Goal: Information Seeking & Learning: Learn about a topic

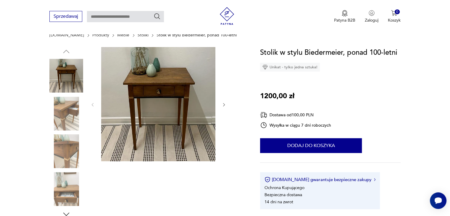
scroll to position [59, 0]
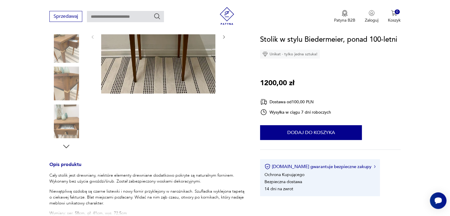
click at [56, 76] on img at bounding box center [66, 84] width 34 height 34
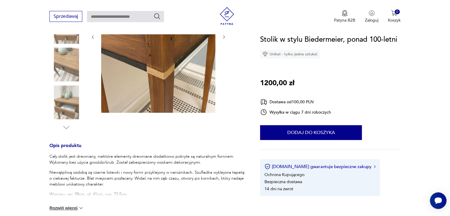
scroll to position [137, 0]
click at [70, 106] on img at bounding box center [66, 102] width 34 height 34
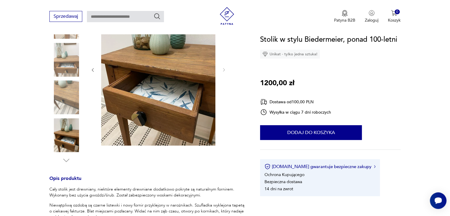
scroll to position [108, 0]
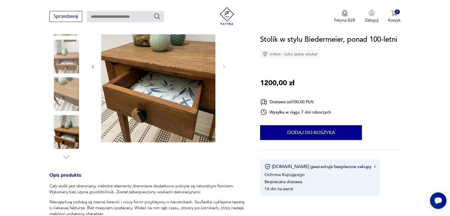
click at [65, 83] on img at bounding box center [66, 94] width 34 height 34
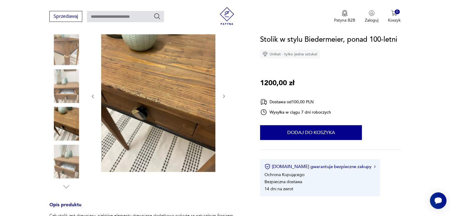
click at [65, 83] on img at bounding box center [66, 86] width 34 height 34
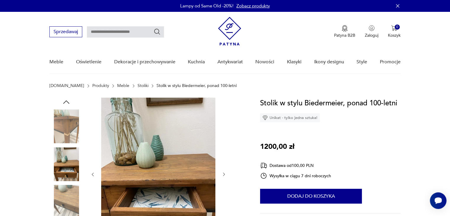
scroll to position [0, 0]
click at [59, 115] on img at bounding box center [66, 126] width 34 height 34
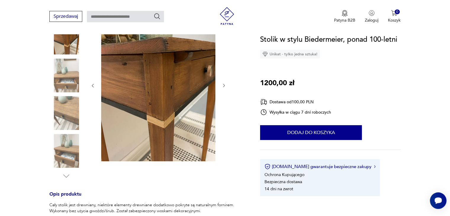
scroll to position [148, 0]
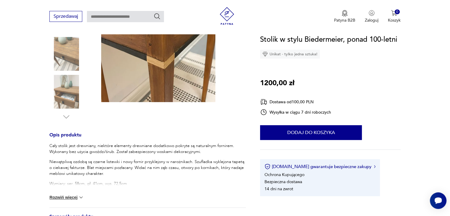
click at [97, 180] on div "Cały stolik jest drewniany, niektóre elementy drewniane dodatkowo pokryte są na…" at bounding box center [147, 165] width 196 height 44
drag, startPoint x: 70, startPoint y: 195, endPoint x: 67, endPoint y: 198, distance: 4.0
click at [67, 198] on div "Cały stolik jest drewniany, niektóre elementy drewniane dodatkowo pokryte są na…" at bounding box center [147, 175] width 196 height 64
click at [67, 198] on button "Rozwiń więcej" at bounding box center [66, 197] width 34 height 6
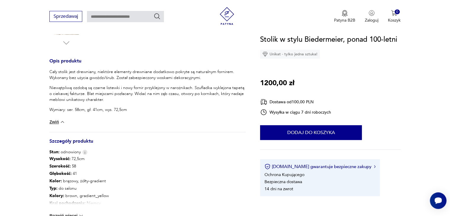
scroll to position [237, 0]
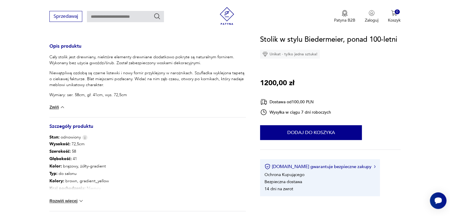
click at [69, 199] on button "Rozwiń więcej" at bounding box center [66, 201] width 34 height 6
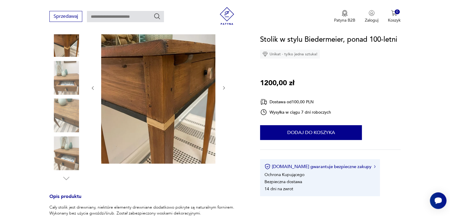
scroll to position [89, 0]
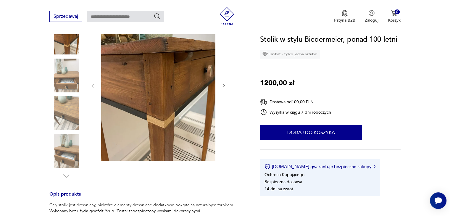
click at [76, 48] on img at bounding box center [66, 38] width 34 height 34
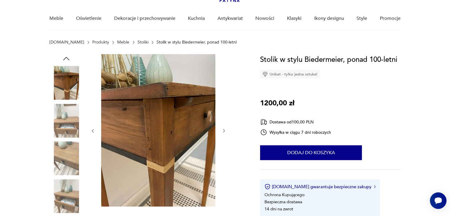
scroll to position [0, 0]
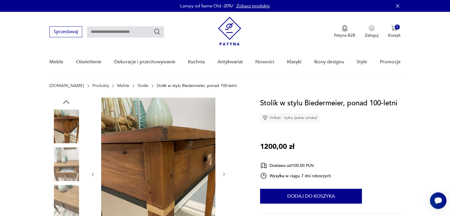
click at [60, 100] on div at bounding box center [66, 184] width 34 height 172
click at [67, 103] on icon "button" at bounding box center [66, 102] width 9 height 9
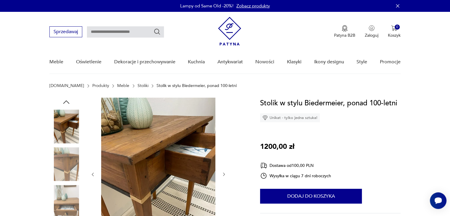
click at [67, 103] on icon "button" at bounding box center [66, 102] width 9 height 9
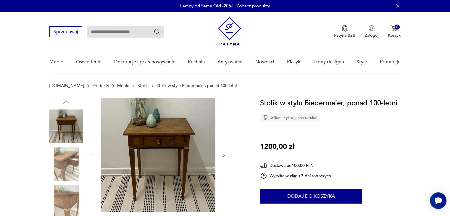
click at [67, 120] on img at bounding box center [66, 126] width 34 height 34
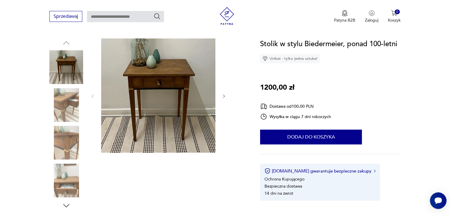
scroll to position [30, 0]
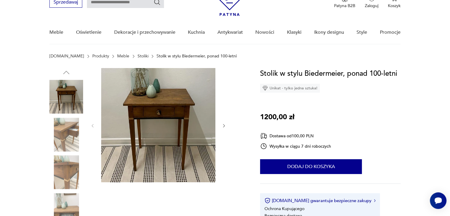
click at [374, 100] on div "Stolik w stylu Biedermeier, ponad 100-letni Unikat - tylko jedna sztuka! 1200,0…" at bounding box center [330, 149] width 140 height 162
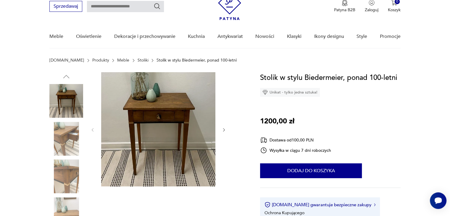
scroll to position [0, 0]
